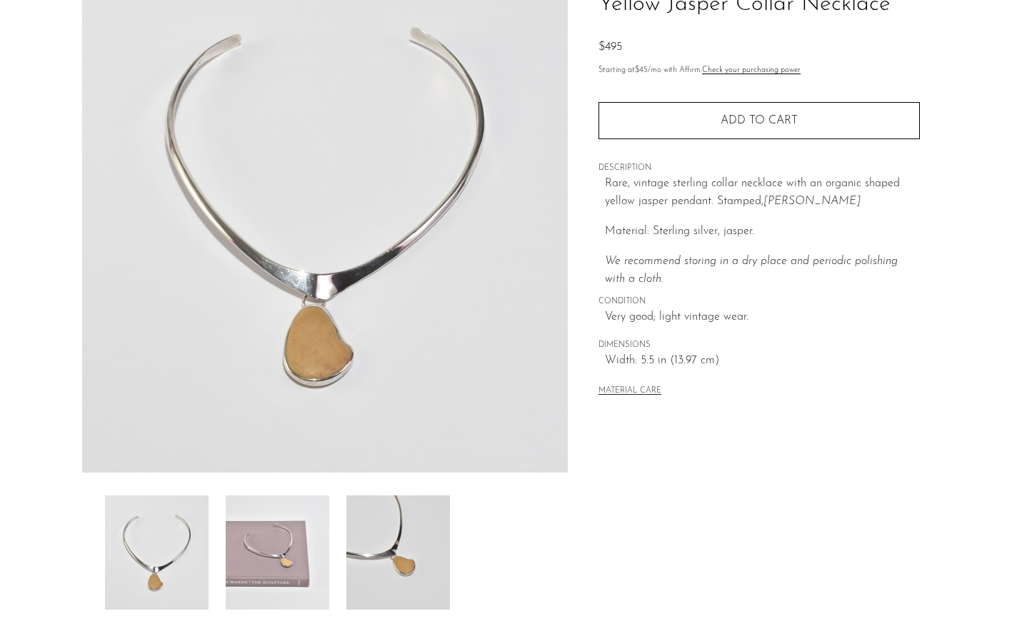
scroll to position [240, 0]
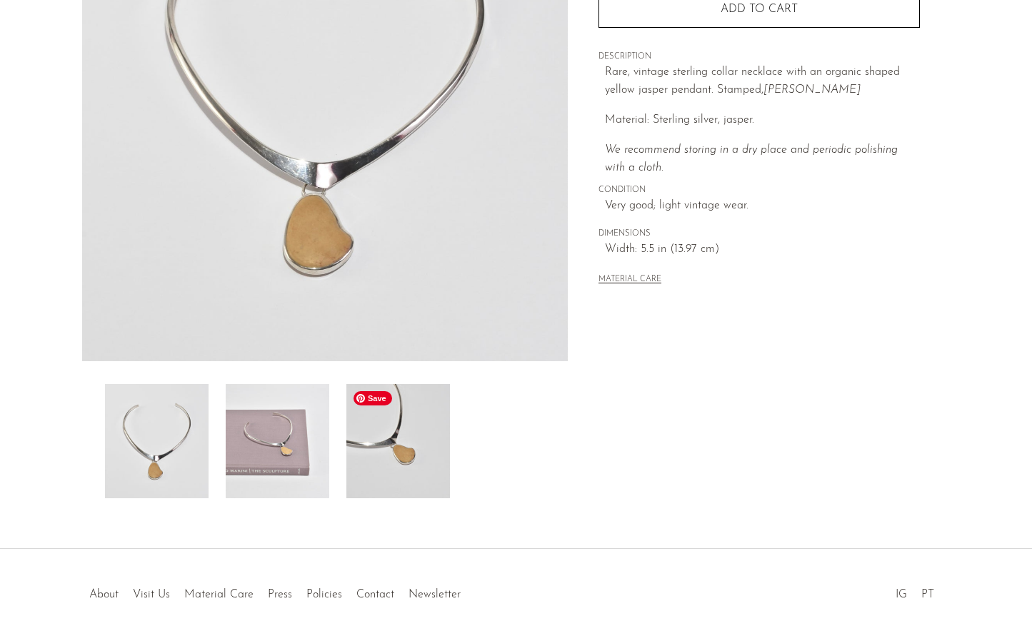
click at [383, 453] on img at bounding box center [398, 441] width 104 height 114
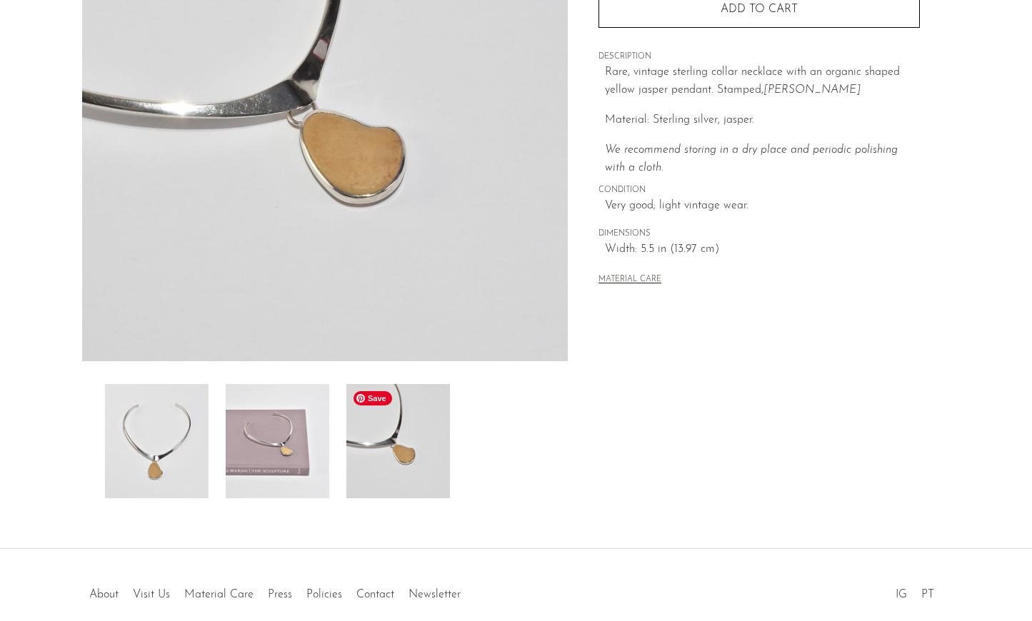
click at [291, 456] on img at bounding box center [278, 441] width 104 height 114
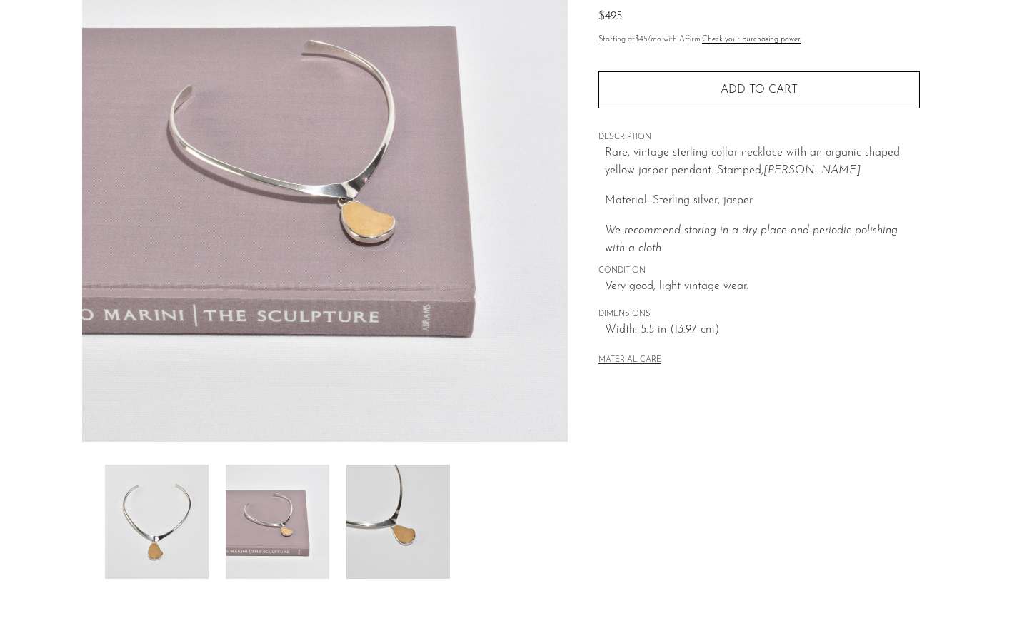
scroll to position [84, 0]
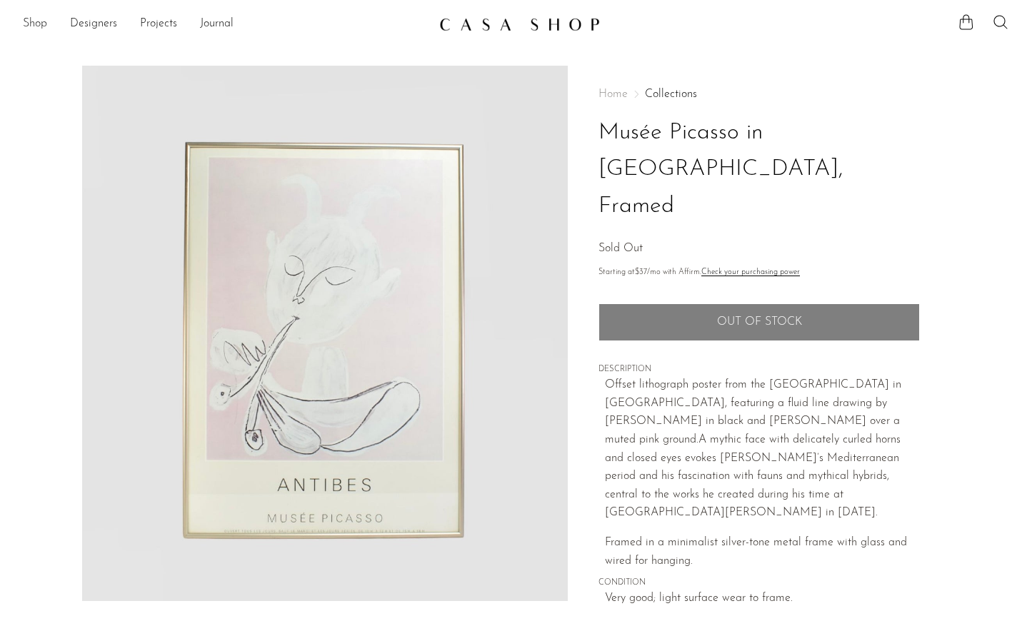
click at [24, 21] on link "Shop" at bounding box center [35, 24] width 24 height 19
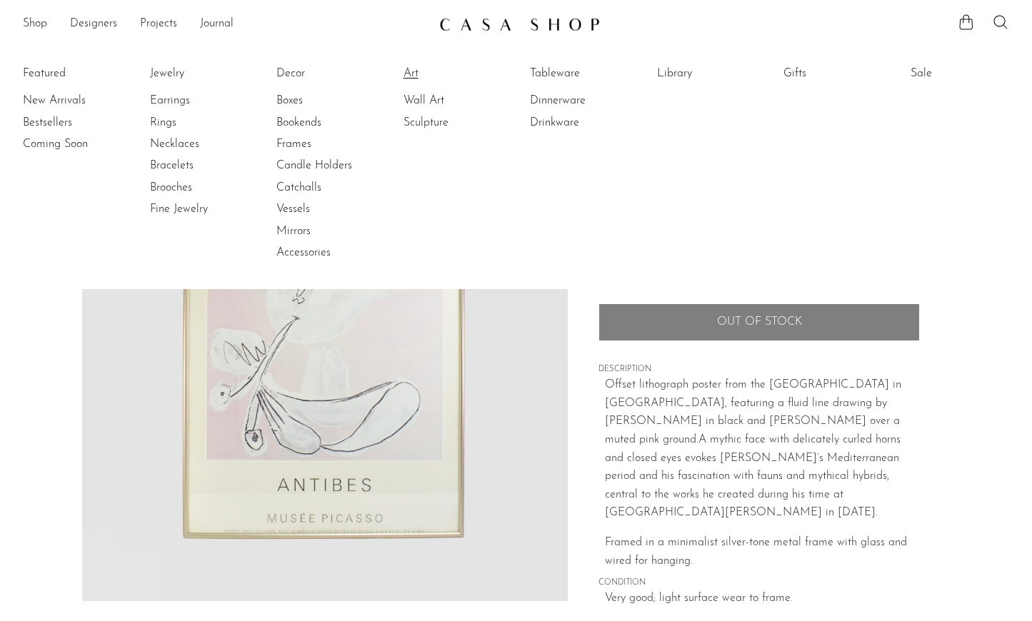
click at [408, 72] on link "Art" at bounding box center [456, 74] width 107 height 16
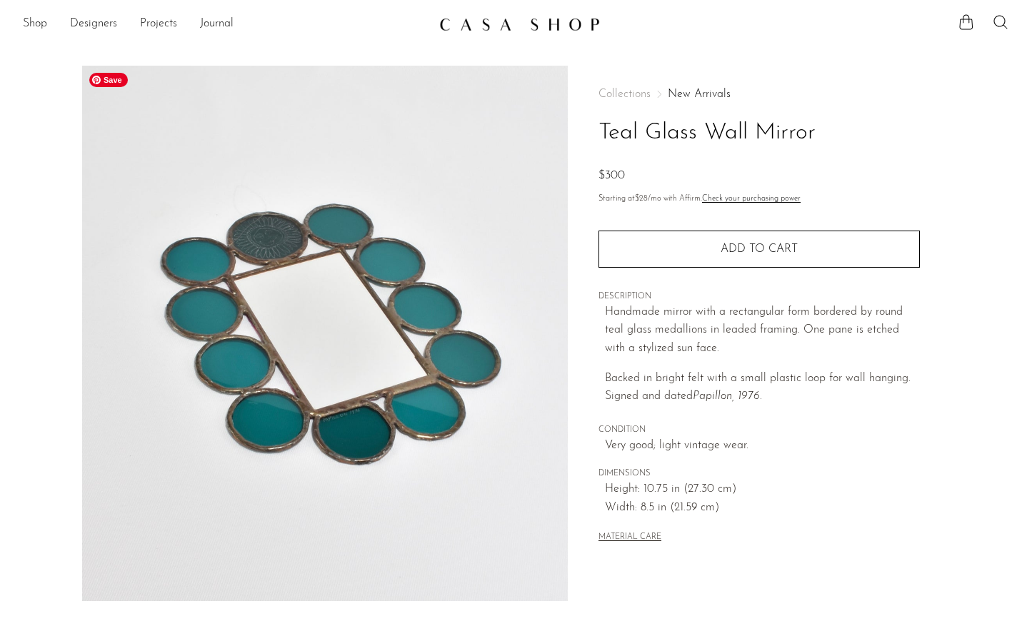
scroll to position [308, 0]
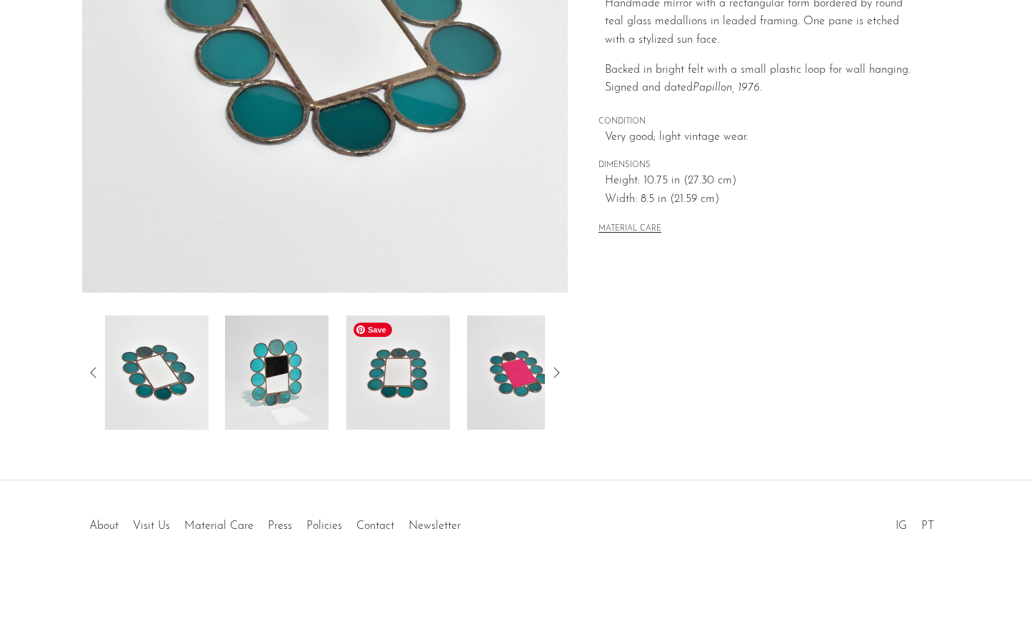
click at [386, 356] on img at bounding box center [398, 373] width 104 height 114
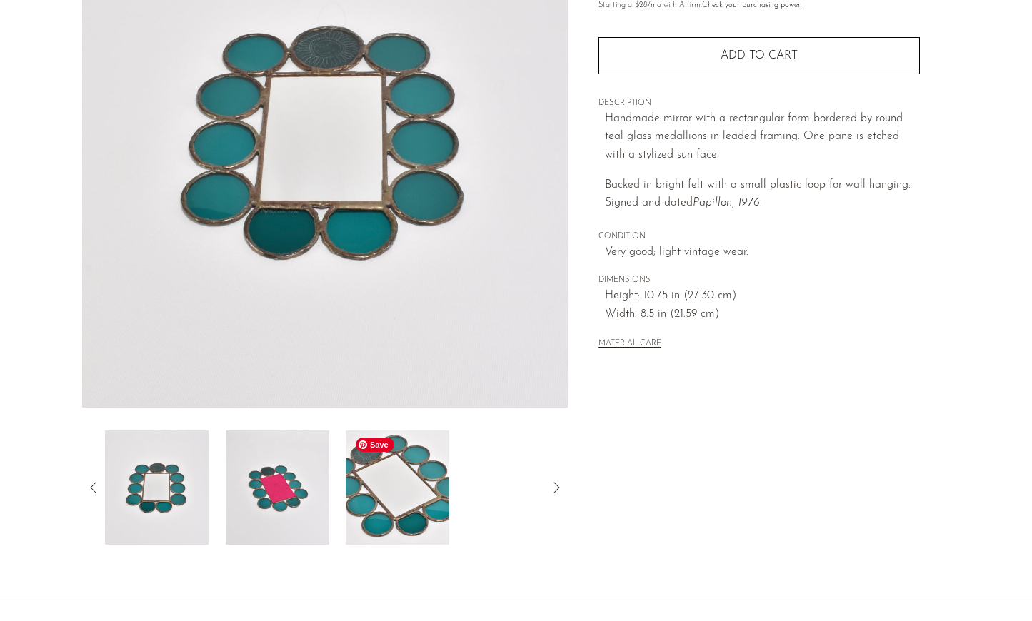
scroll to position [134, 0]
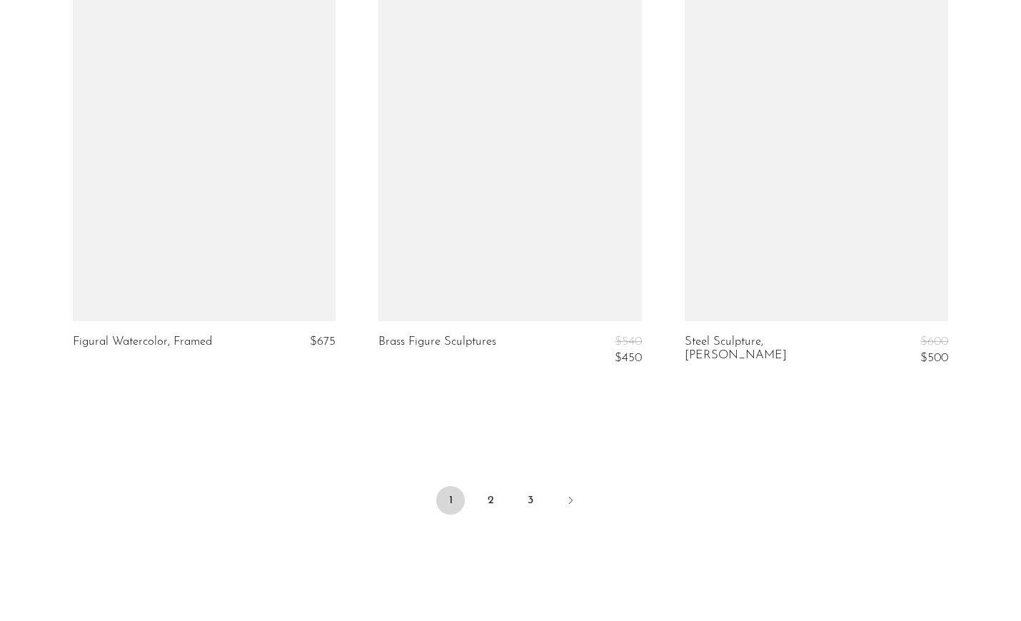
scroll to position [5007, 0]
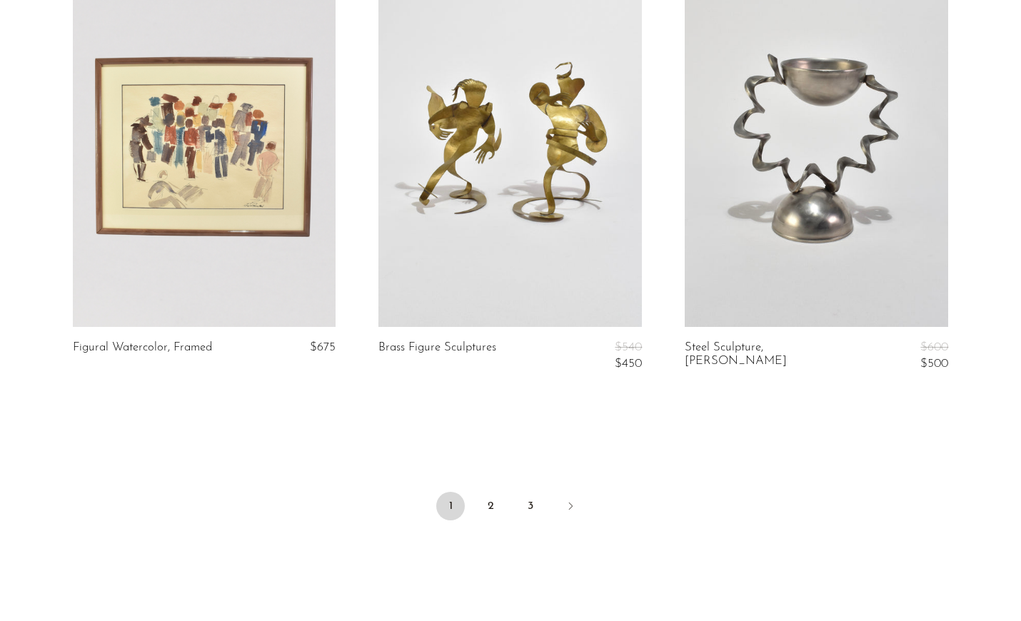
click at [488, 486] on ul "1 2 3" at bounding box center [511, 507] width 914 height 43
click at [488, 498] on link "2" at bounding box center [490, 506] width 29 height 29
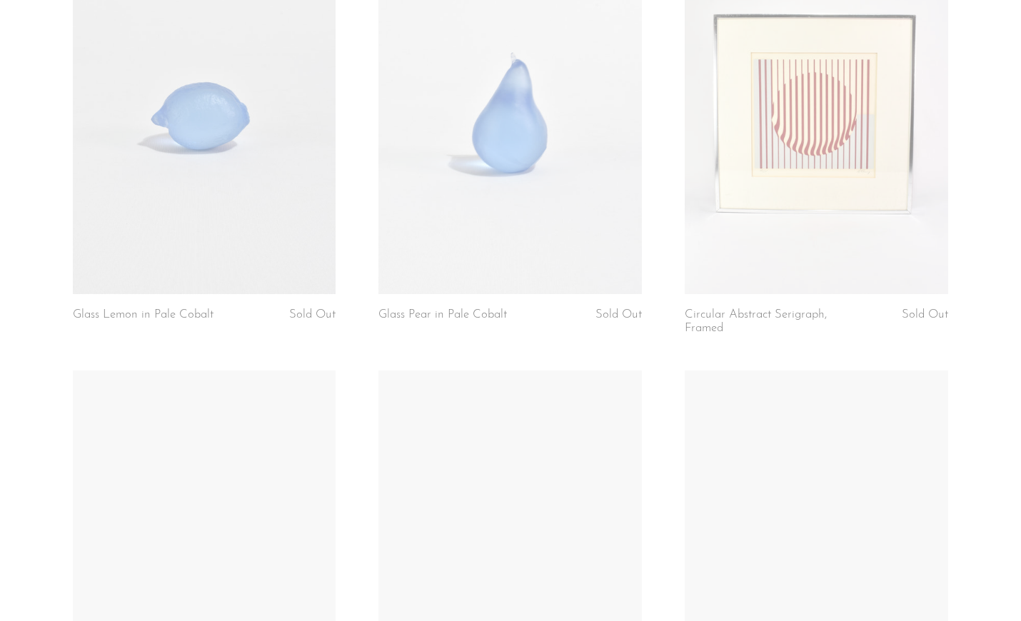
scroll to position [2750, 0]
